Goal: Find specific page/section: Find specific page/section

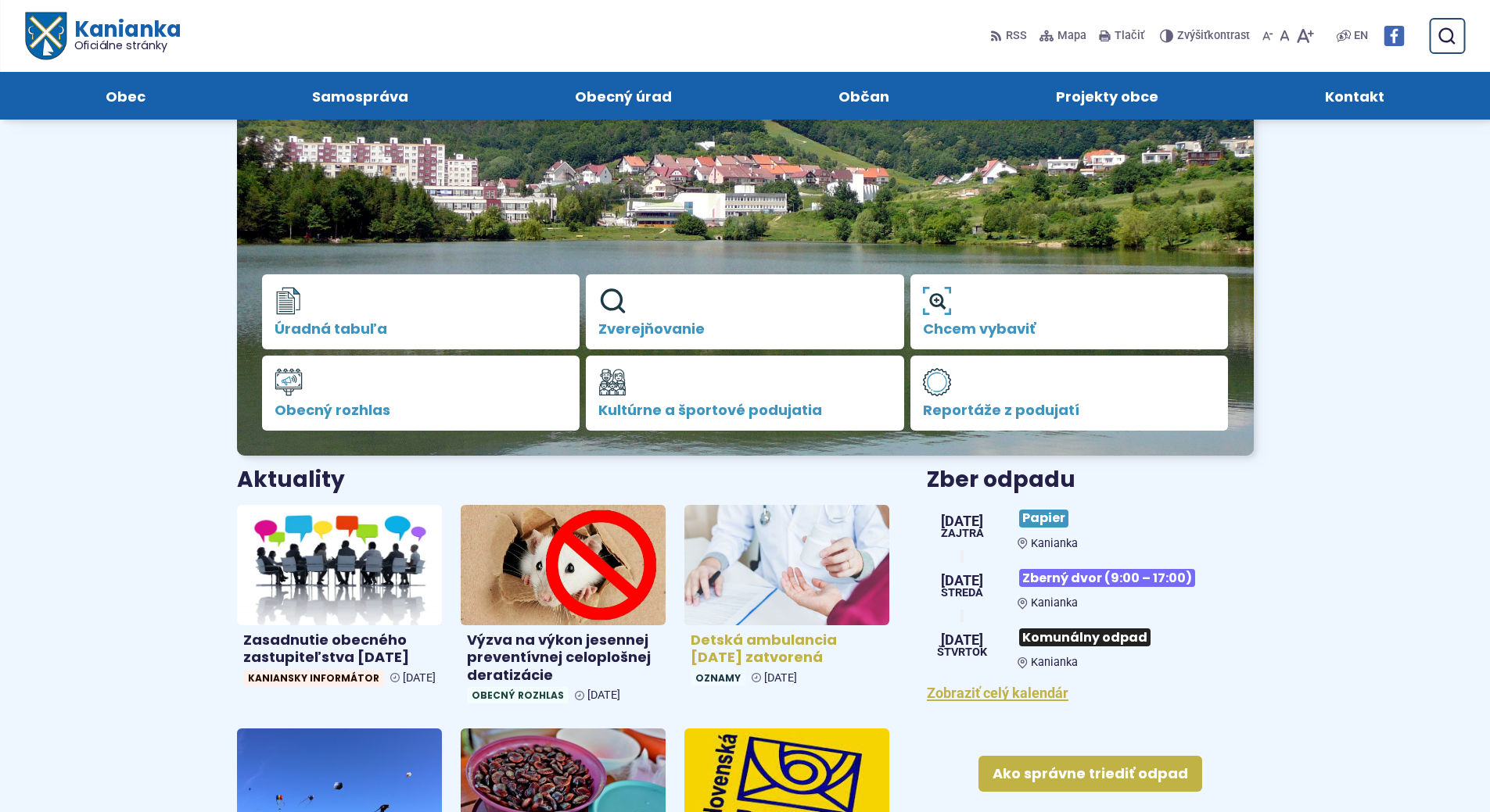
scroll to position [156, 0]
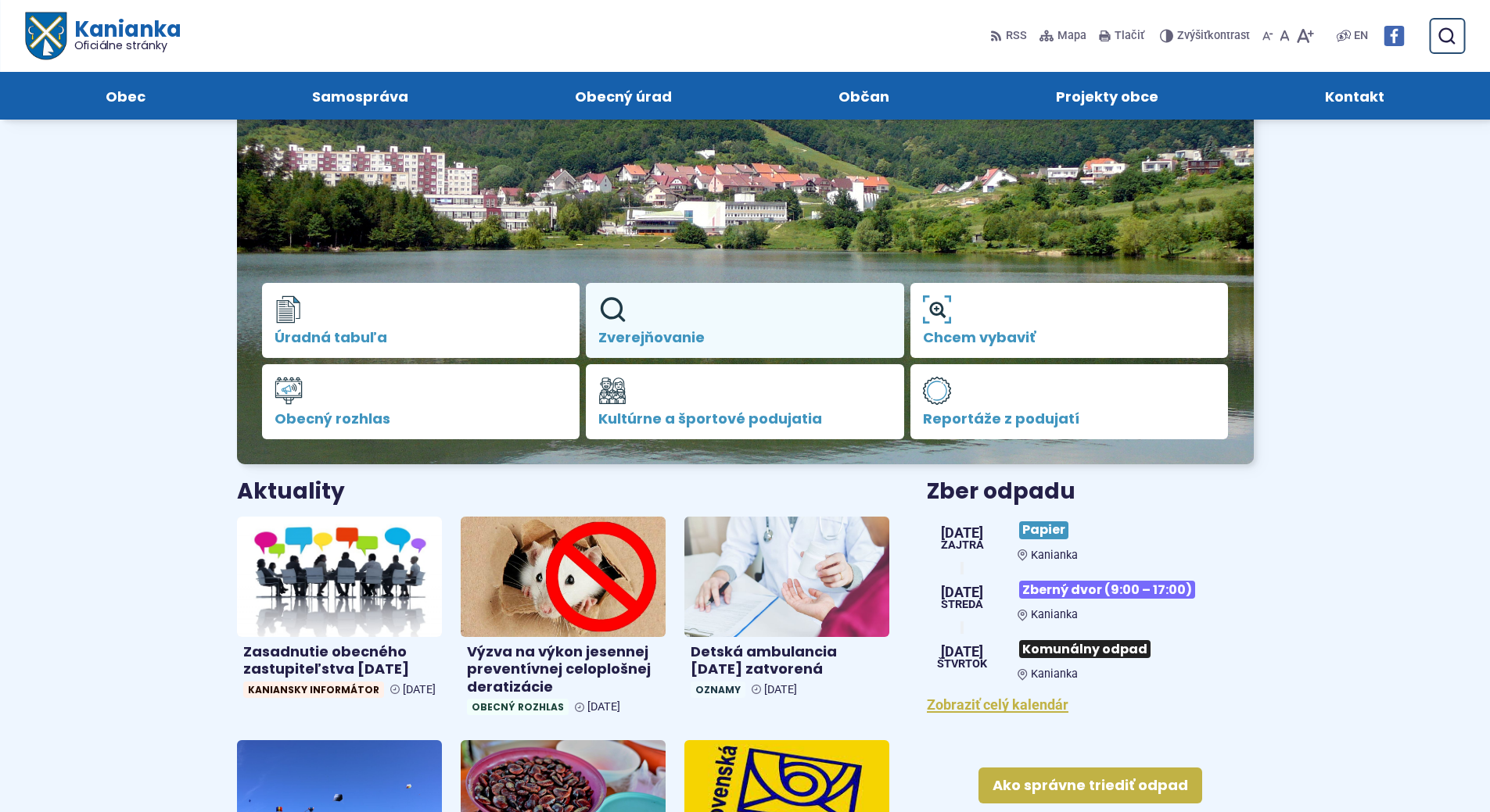
click at [725, 309] on link "Zverejňovanie" at bounding box center [745, 320] width 319 height 75
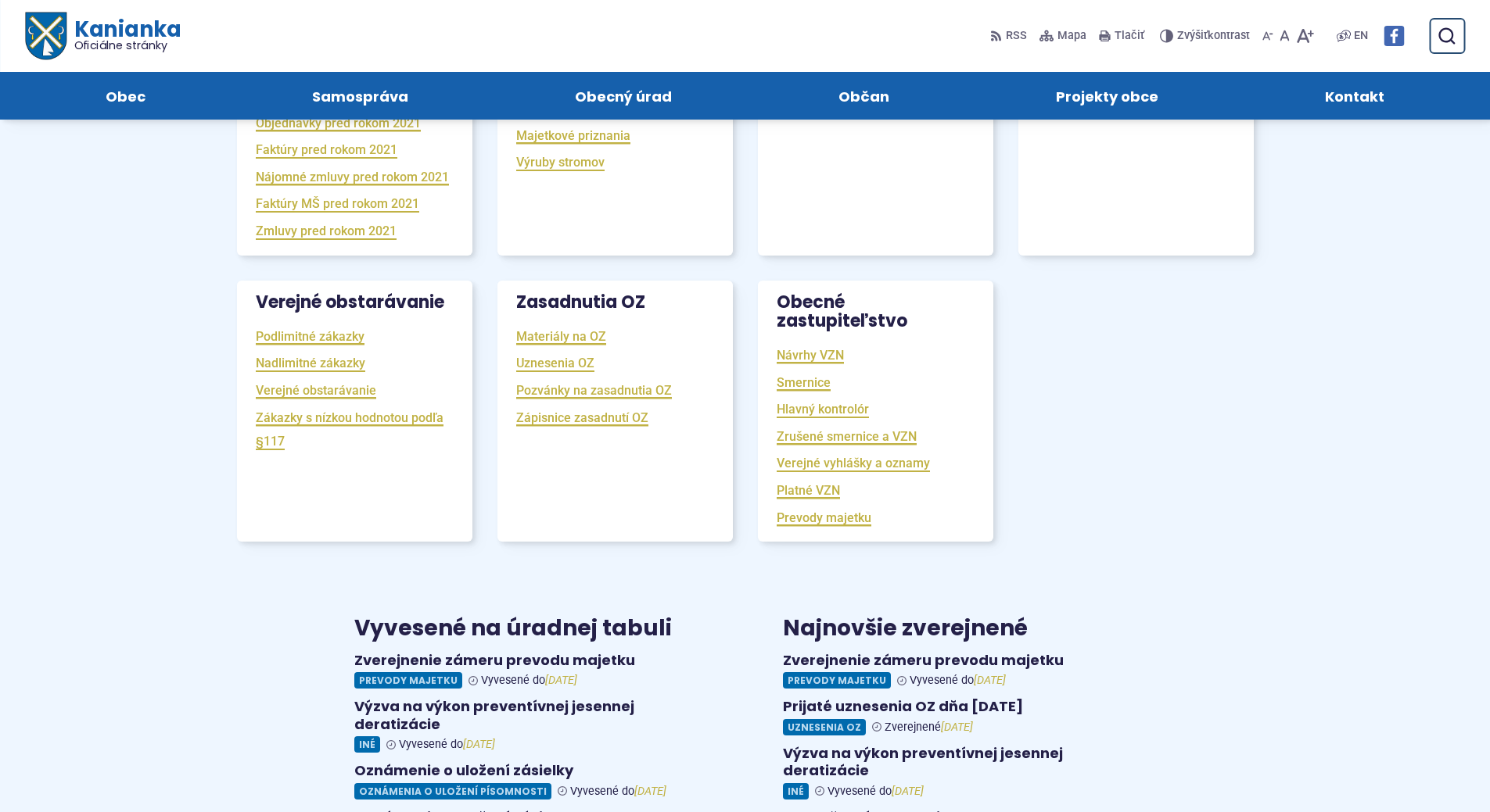
scroll to position [289, 0]
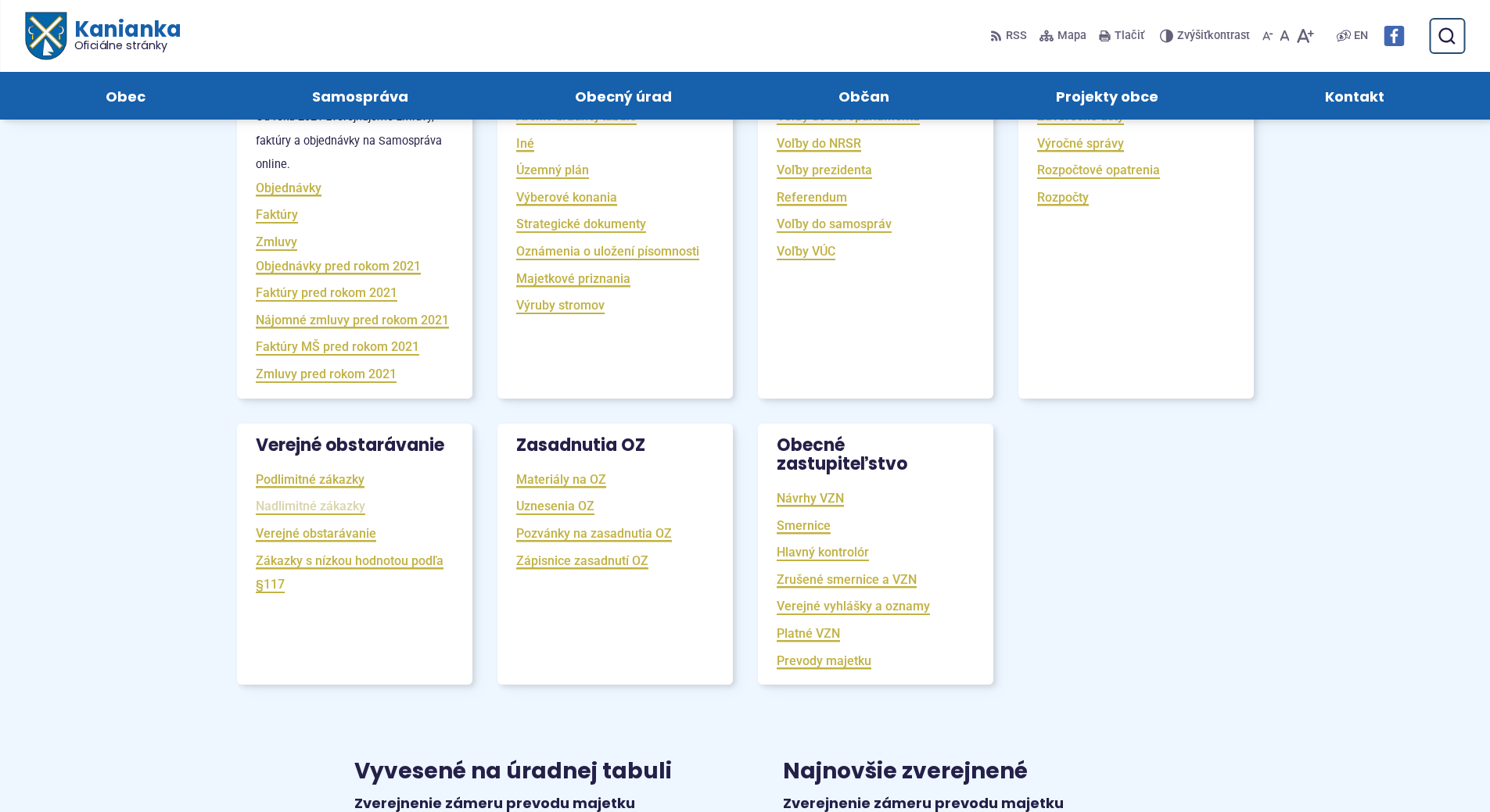
click at [315, 515] on link "Nadlimitné zákazky" at bounding box center [310, 506] width 109 height 18
click at [272, 224] on link "Faktúry" at bounding box center [277, 215] width 42 height 18
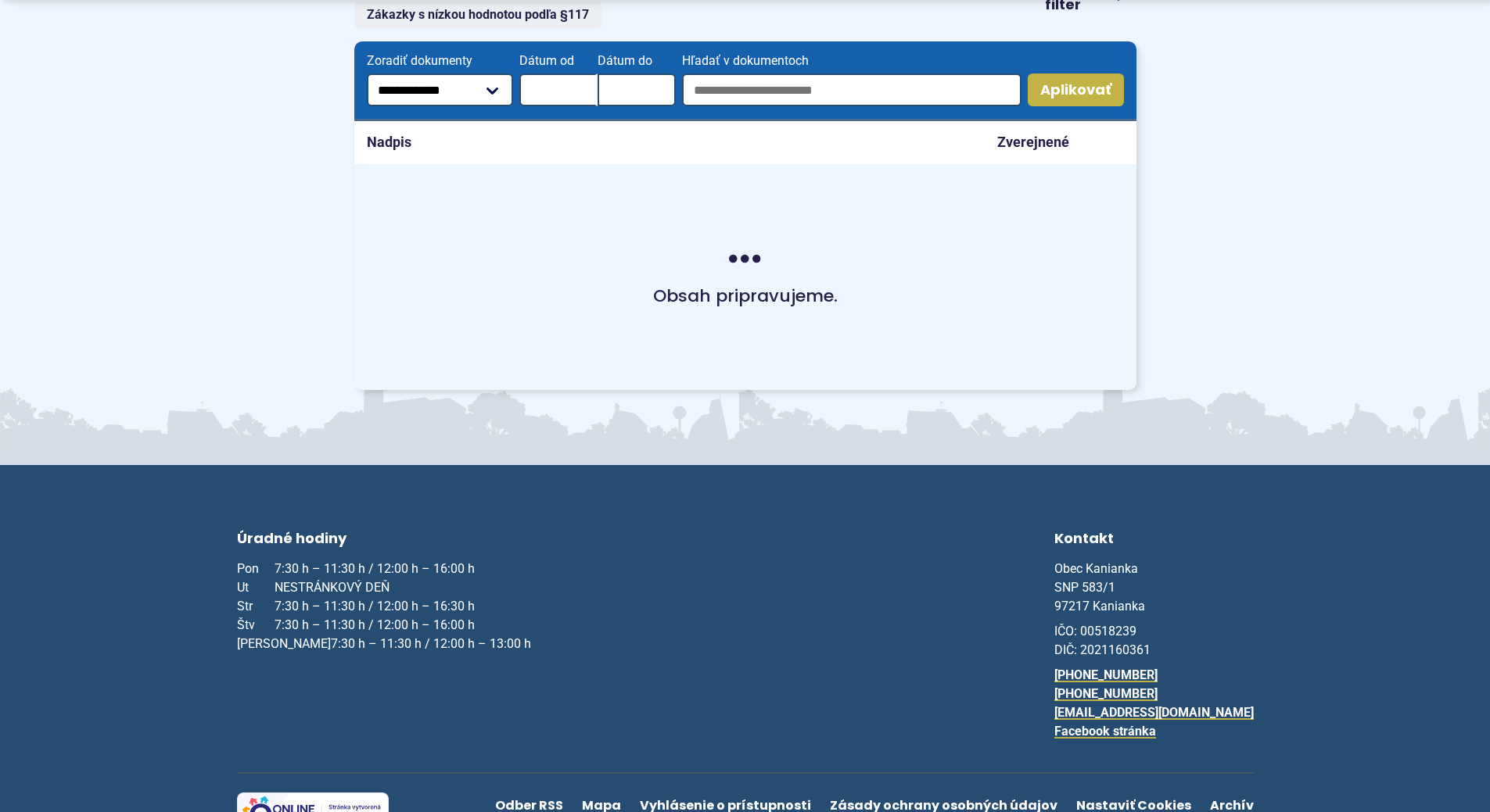
scroll to position [391, 0]
